Goal: Task Accomplishment & Management: Complete application form

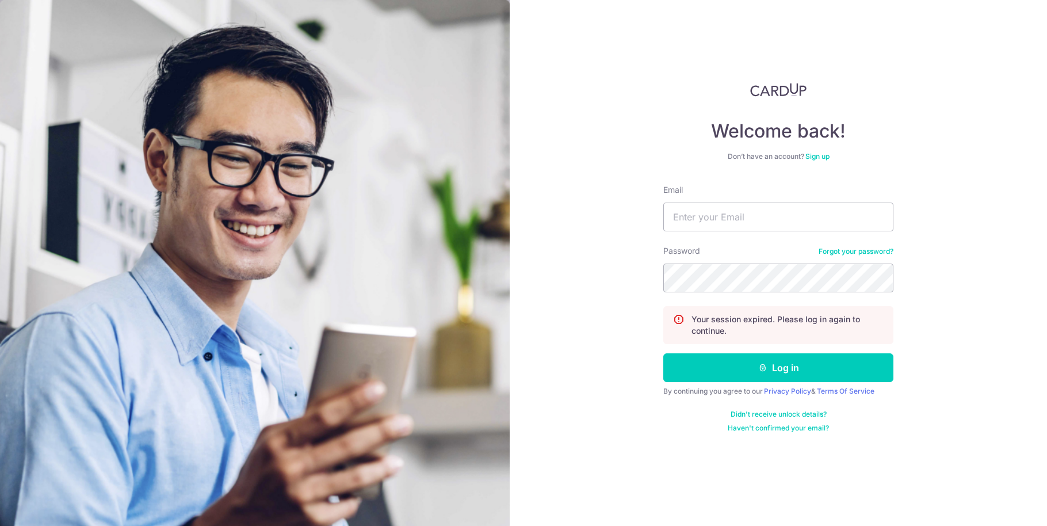
click at [717, 233] on form "Email Password Forgot your password? Your session expired. Please log in again …" at bounding box center [778, 308] width 230 height 249
click at [719, 218] on input "Email" at bounding box center [778, 217] width 230 height 29
type input "[EMAIL_ADDRESS][DOMAIN_NAME]"
click at [663, 353] on button "Log in" at bounding box center [778, 367] width 230 height 29
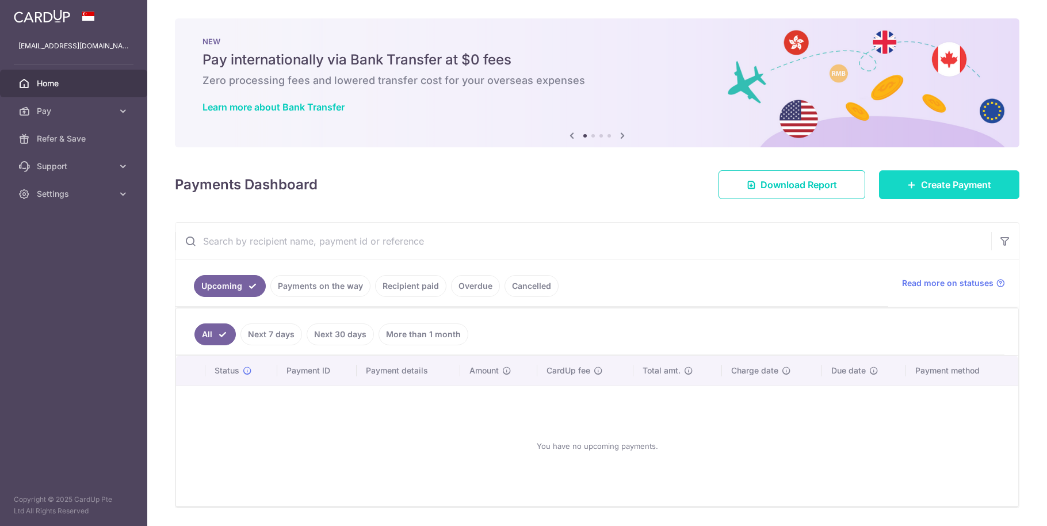
click at [941, 174] on link "Create Payment" at bounding box center [949, 184] width 140 height 29
